Goal: Task Accomplishment & Management: Manage account settings

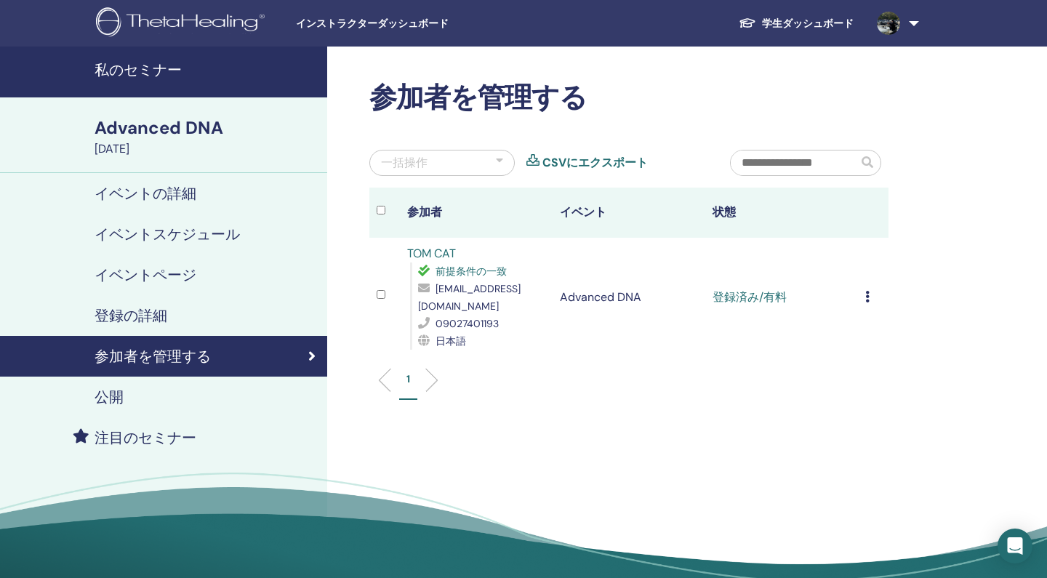
click at [917, 1] on link at bounding box center [895, 23] width 60 height 47
click at [866, 299] on icon at bounding box center [867, 297] width 4 height 12
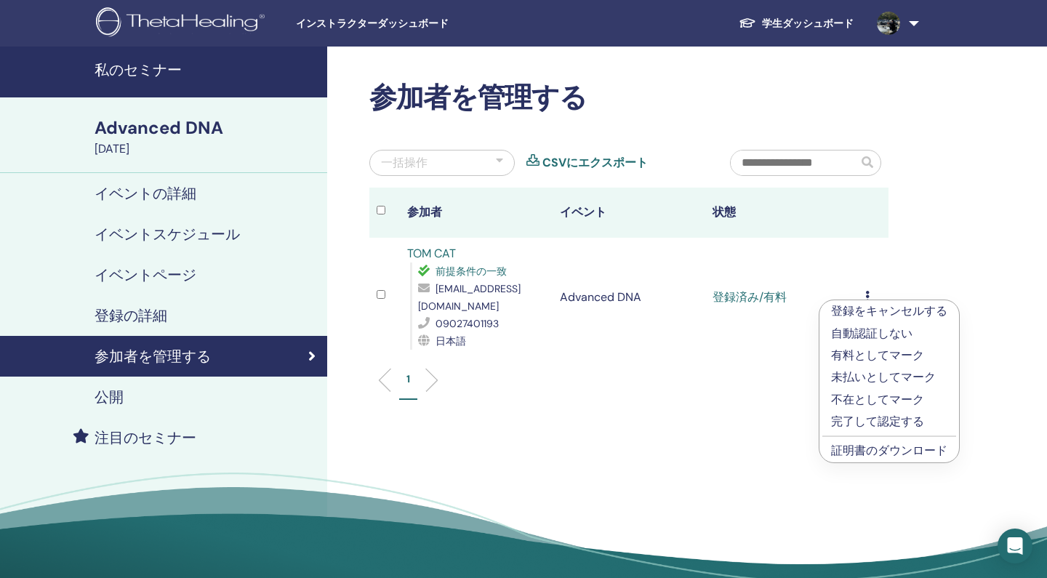
click at [857, 421] on p "完了して認定する" at bounding box center [889, 421] width 116 height 17
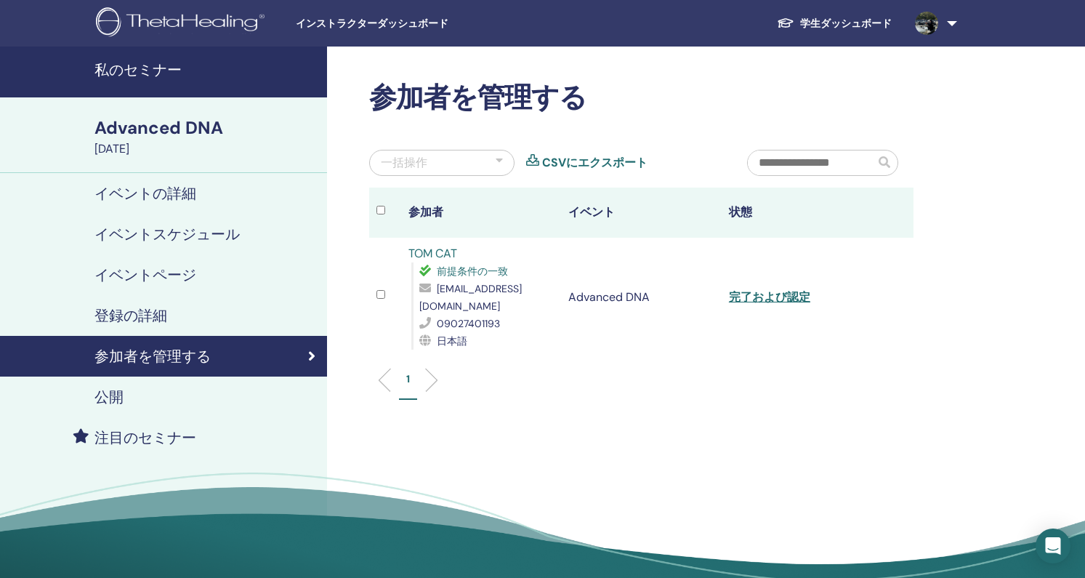
click at [222, 17] on img at bounding box center [183, 23] width 174 height 33
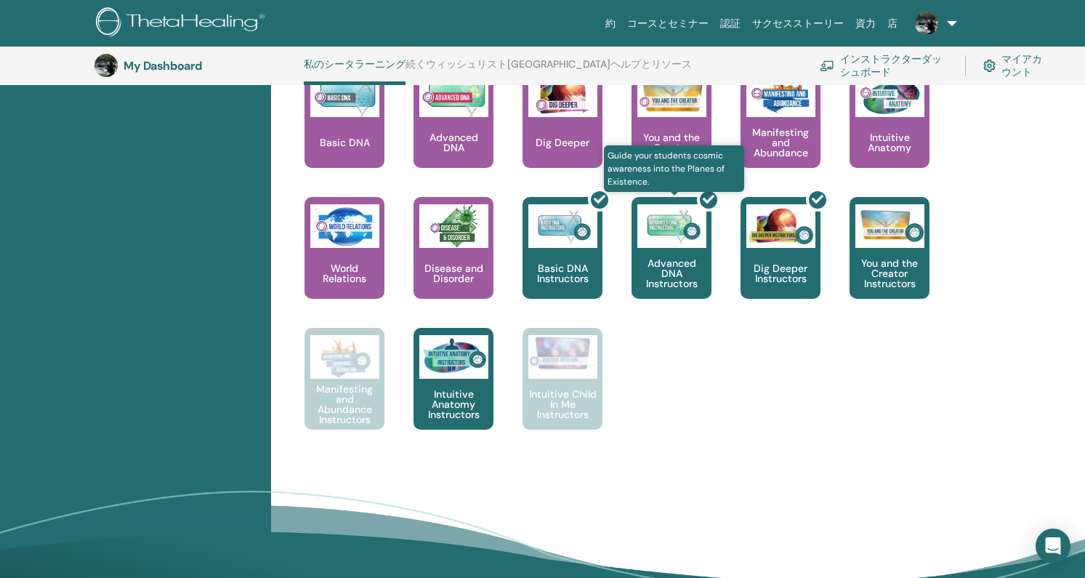
scroll to position [654, 0]
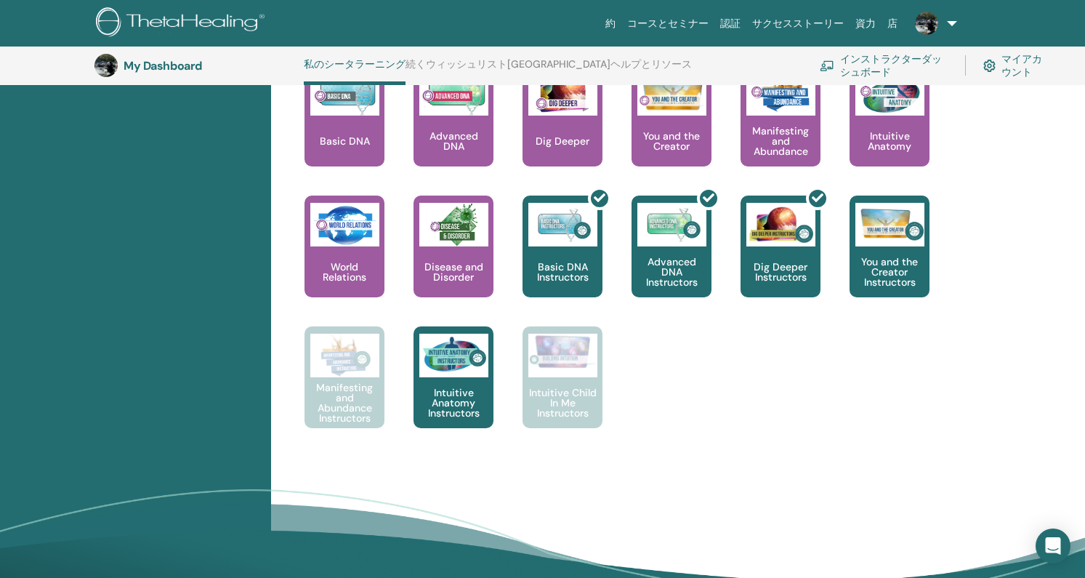
click at [675, 373] on div "This is where your ThetaHealing journey begins. This is the first seminar to ta…" at bounding box center [627, 261] width 705 height 392
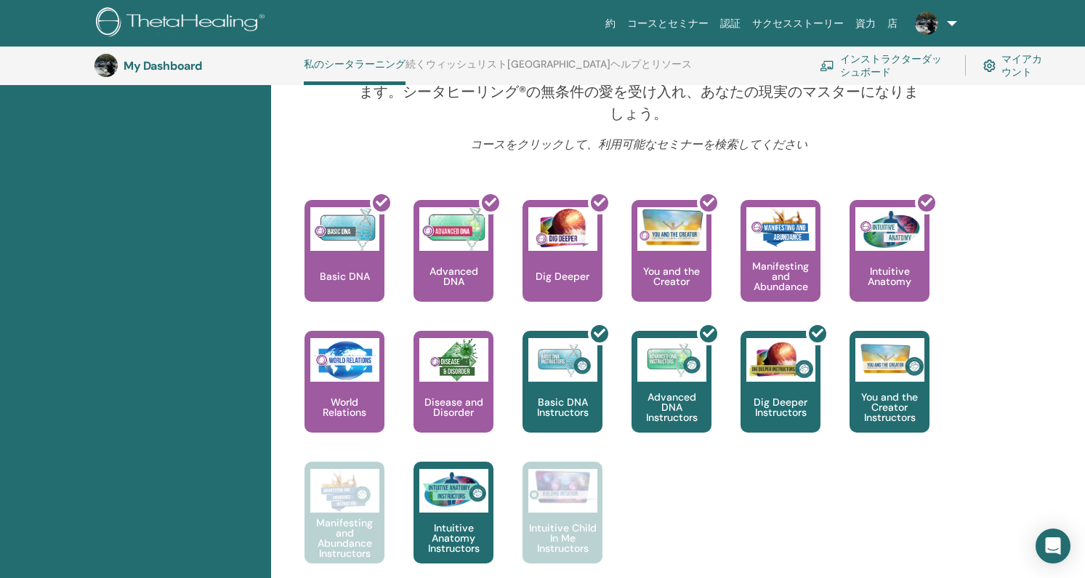
scroll to position [519, 0]
